Goal: Navigation & Orientation: Find specific page/section

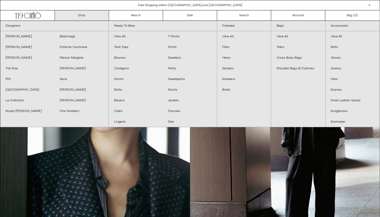
click at [79, 14] on div "Close dialog JOIN OUR MAILING LIST Subscribe to receive 10% off your first purc…" at bounding box center [190, 108] width 380 height 217
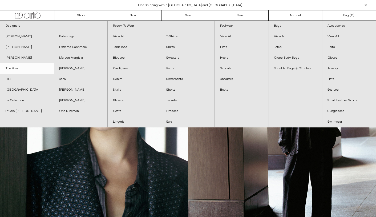
click at [14, 68] on link "The Row" at bounding box center [27, 68] width 54 height 11
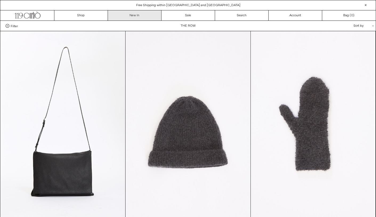
click at [134, 16] on link "New In" at bounding box center [135, 15] width 54 height 10
